Goal: Task Accomplishment & Management: Manage account settings

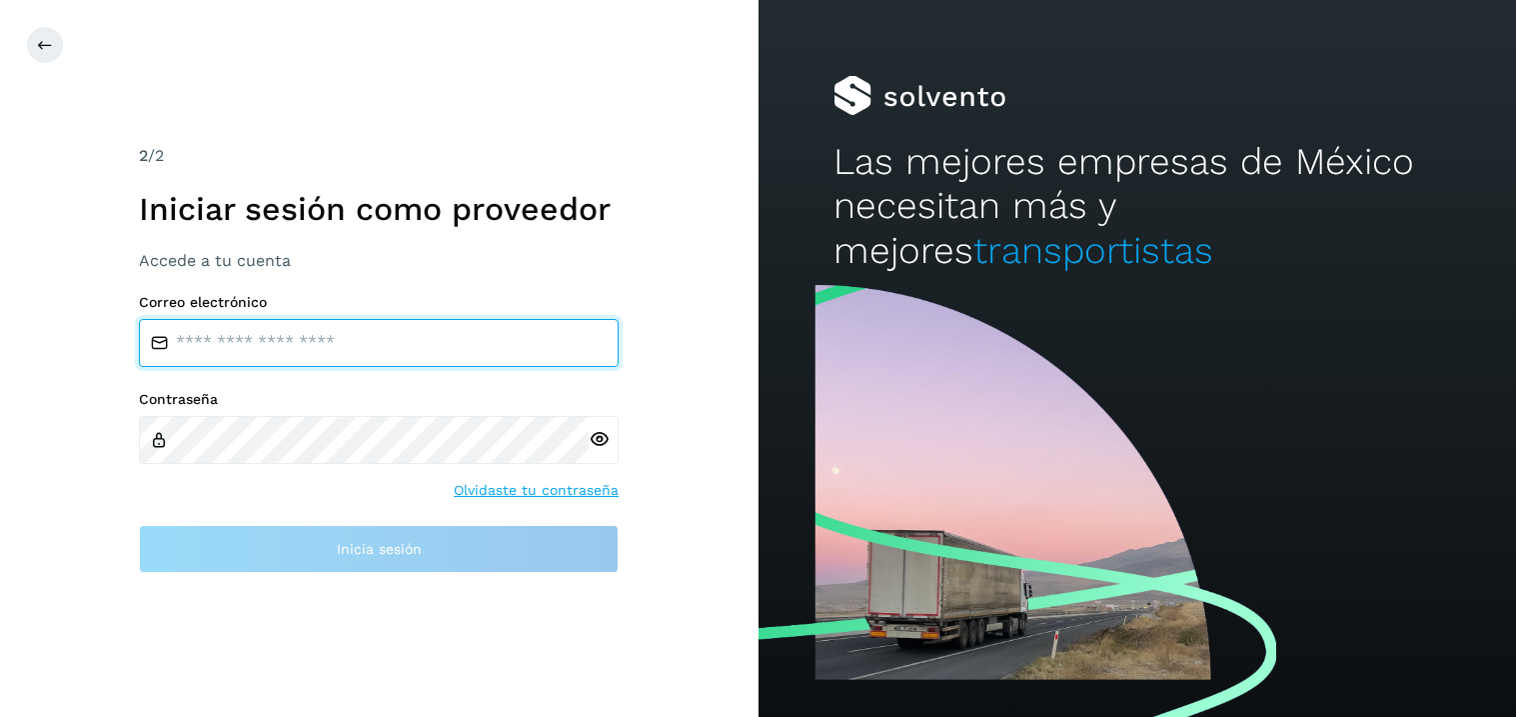
click at [302, 335] on input "email" at bounding box center [379, 343] width 480 height 48
type input "**********"
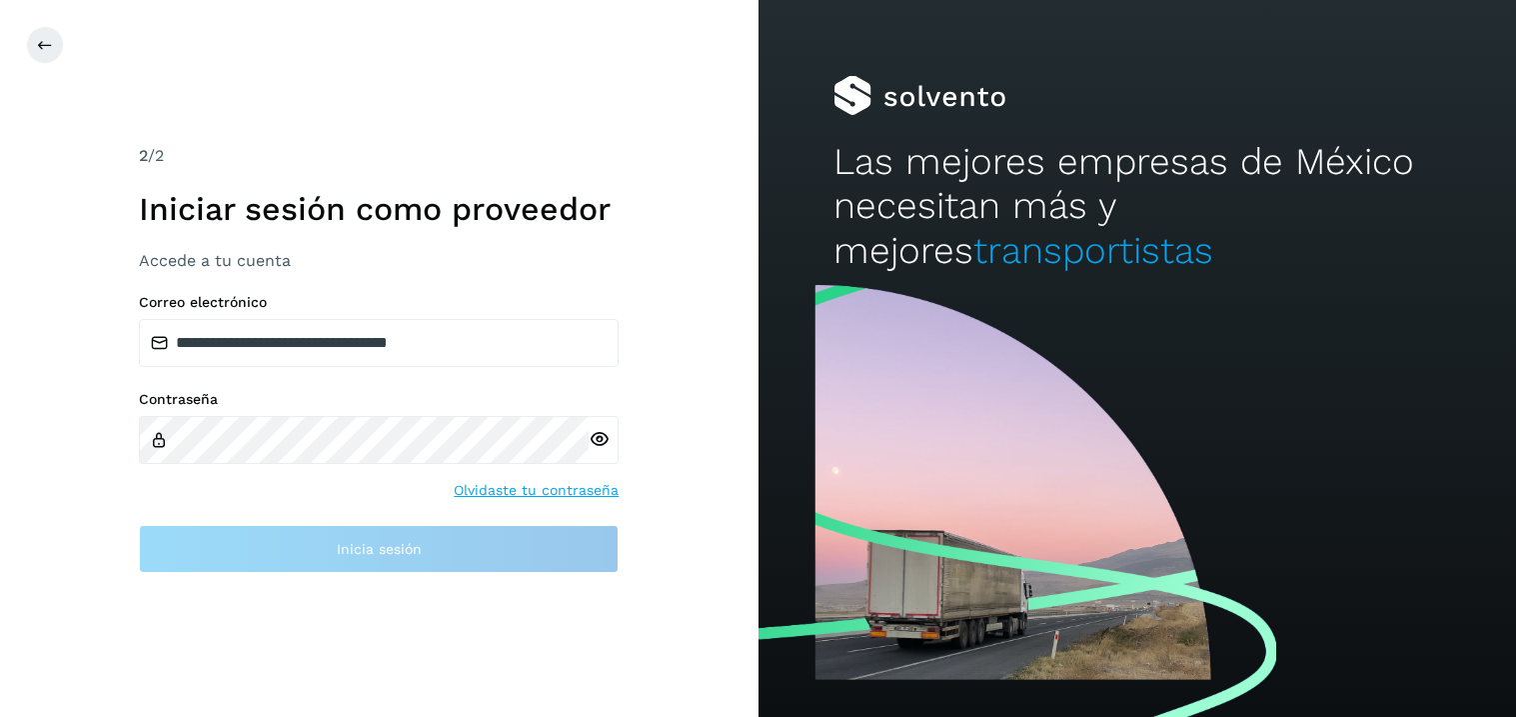
click at [594, 442] on div at bounding box center [604, 440] width 30 height 48
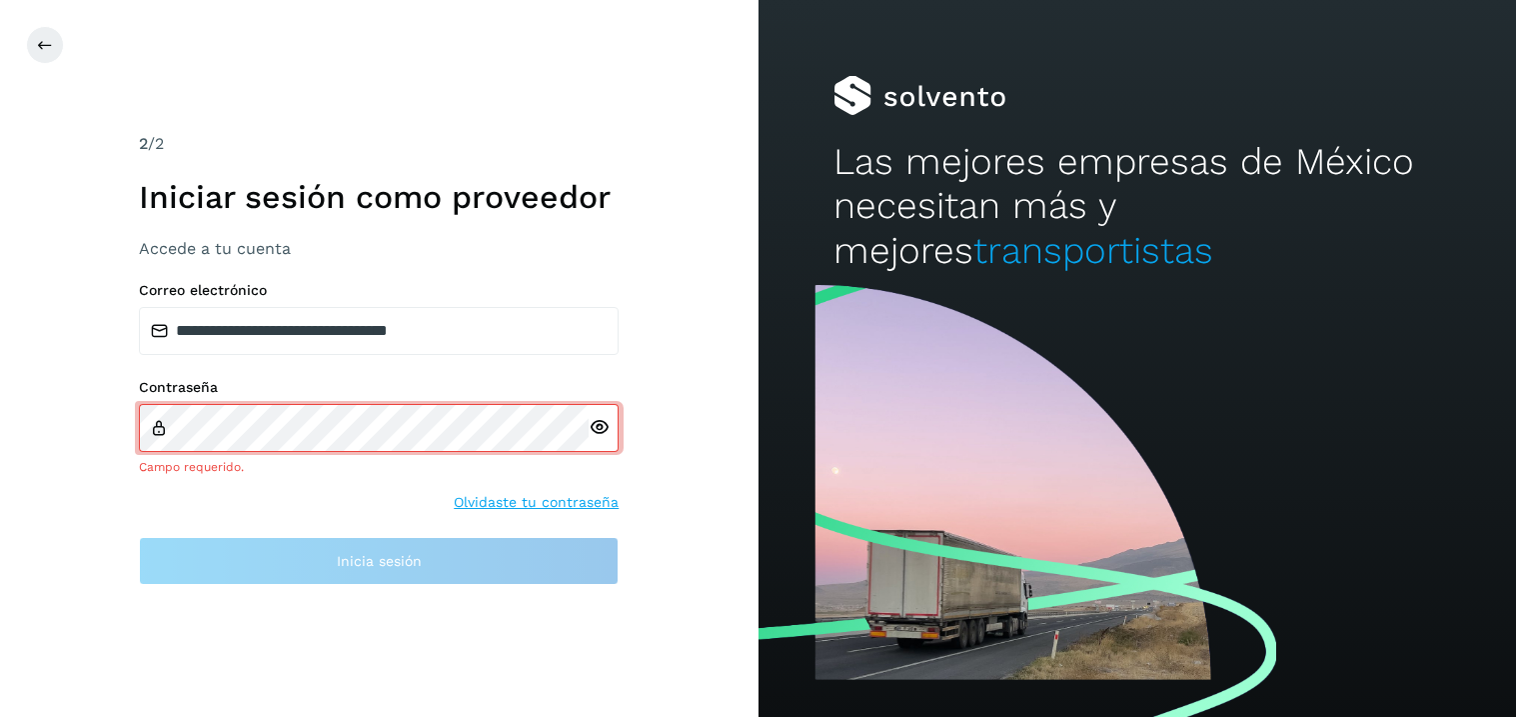
click at [603, 431] on icon at bounding box center [599, 427] width 21 height 21
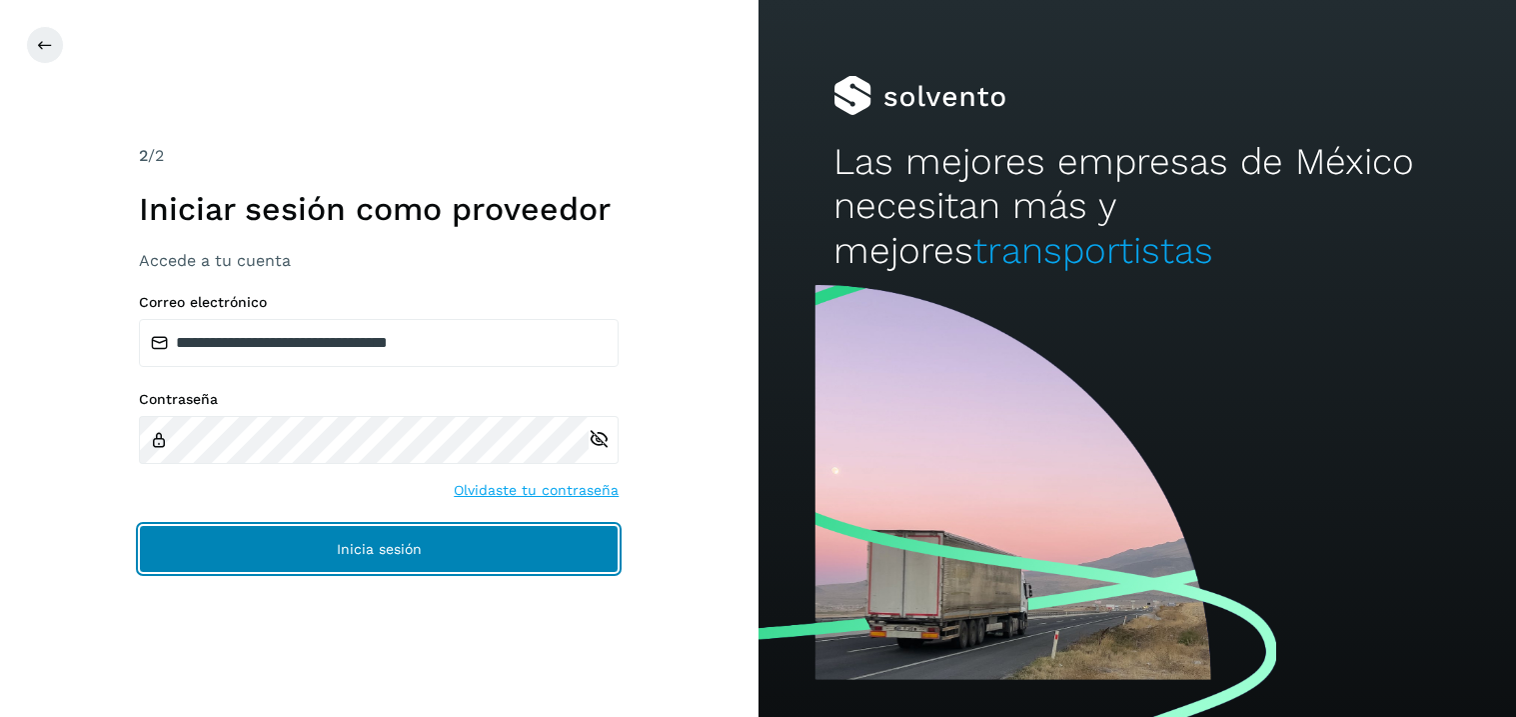
click at [406, 551] on span "Inicia sesión" at bounding box center [379, 549] width 85 height 14
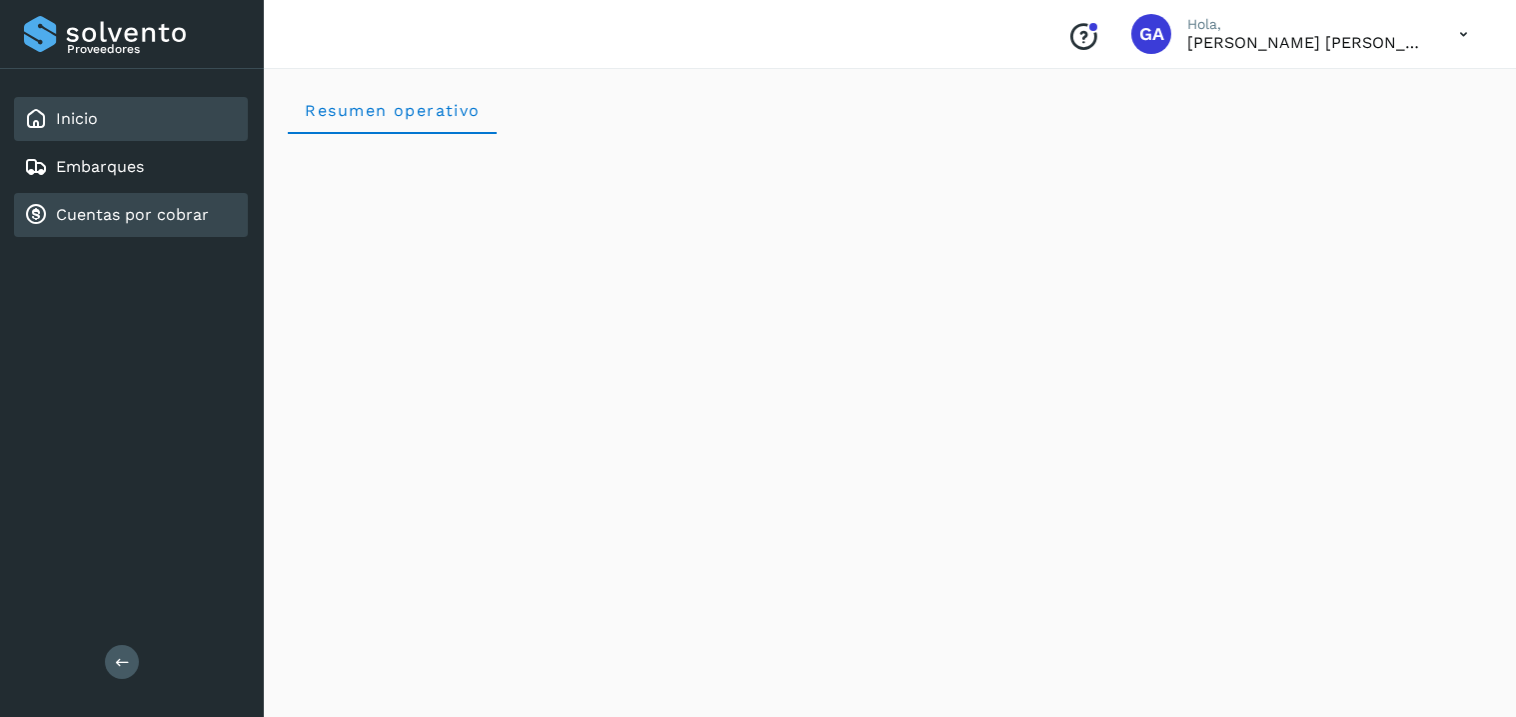
click at [128, 206] on link "Cuentas por cobrar" at bounding box center [132, 214] width 153 height 19
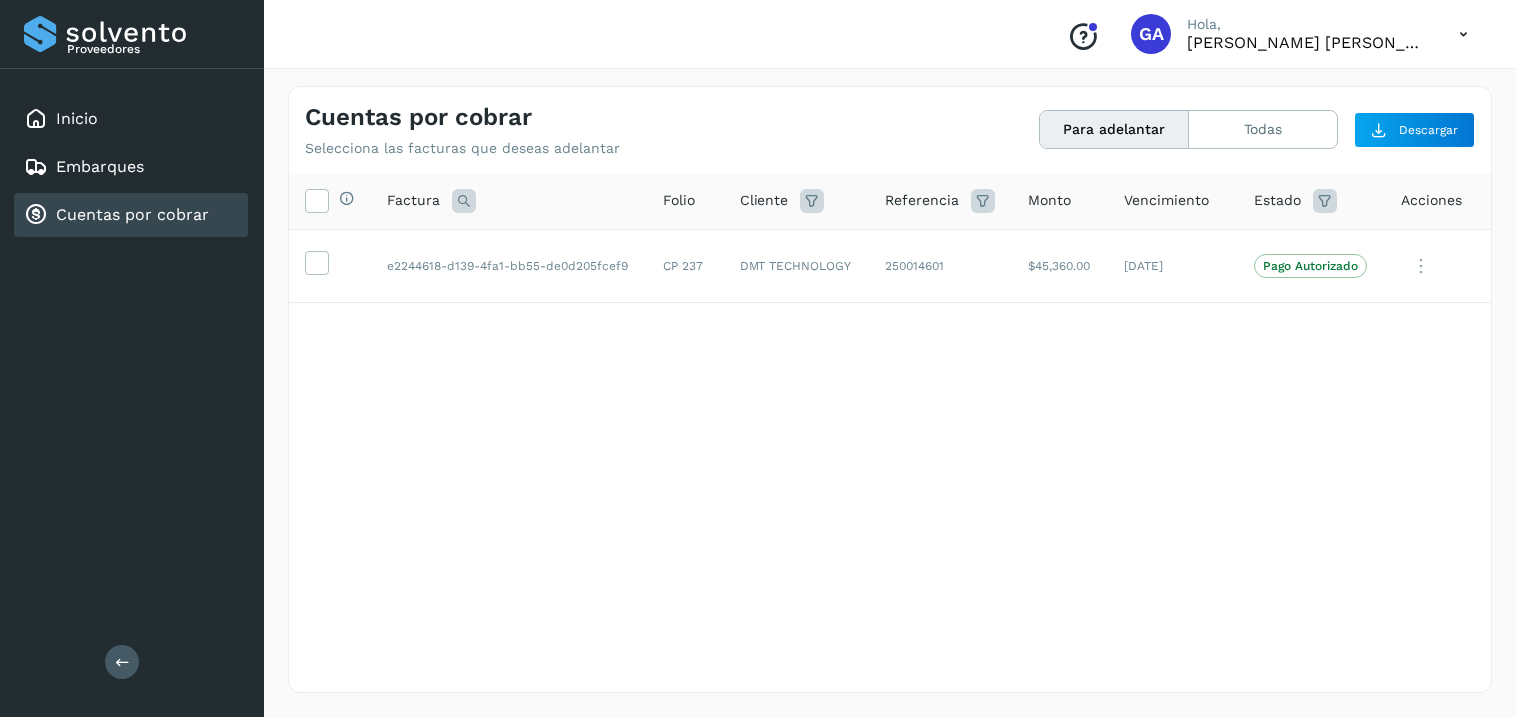
click at [1460, 34] on icon at bounding box center [1463, 34] width 41 height 41
click at [1303, 97] on div "Cerrar sesión" at bounding box center [1364, 90] width 238 height 38
